Goal: Find specific page/section: Find specific page/section

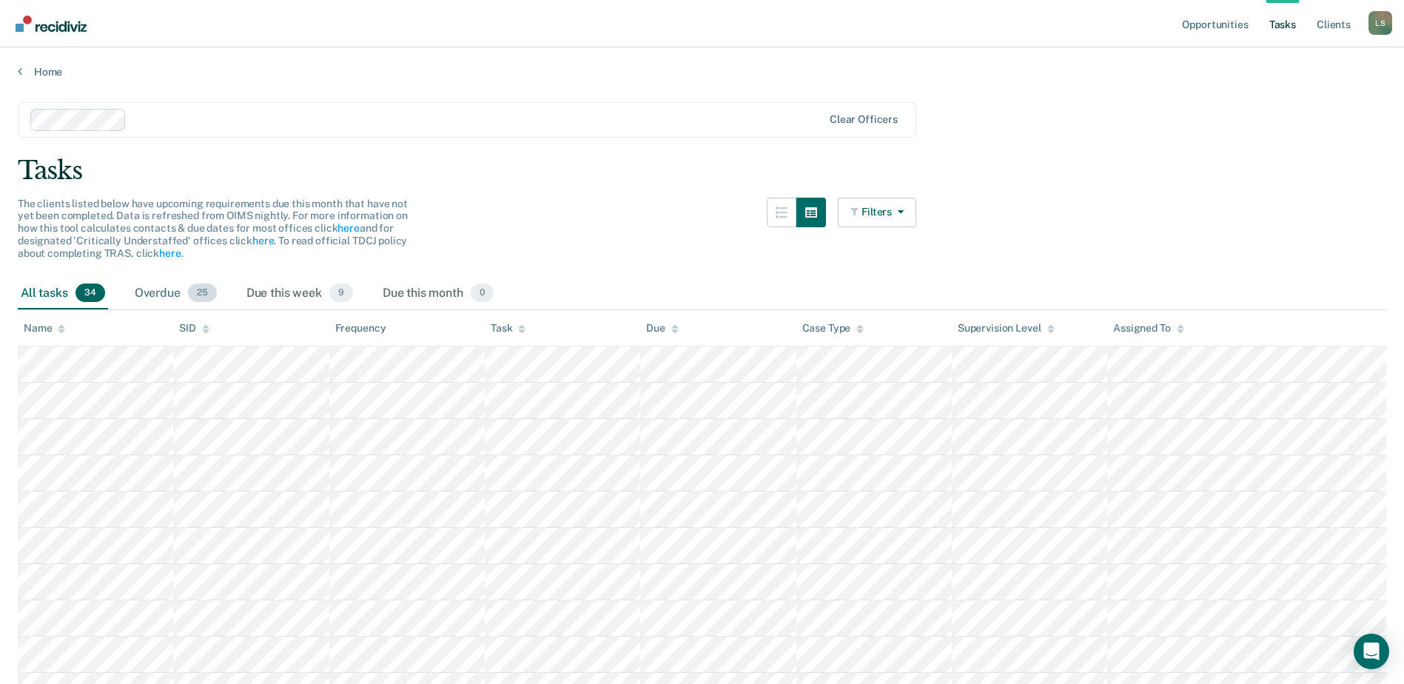
click at [169, 285] on div "Overdue 25" at bounding box center [176, 293] width 88 height 33
click at [18, 73] on icon at bounding box center [20, 71] width 4 height 12
